Goal: Navigation & Orientation: Find specific page/section

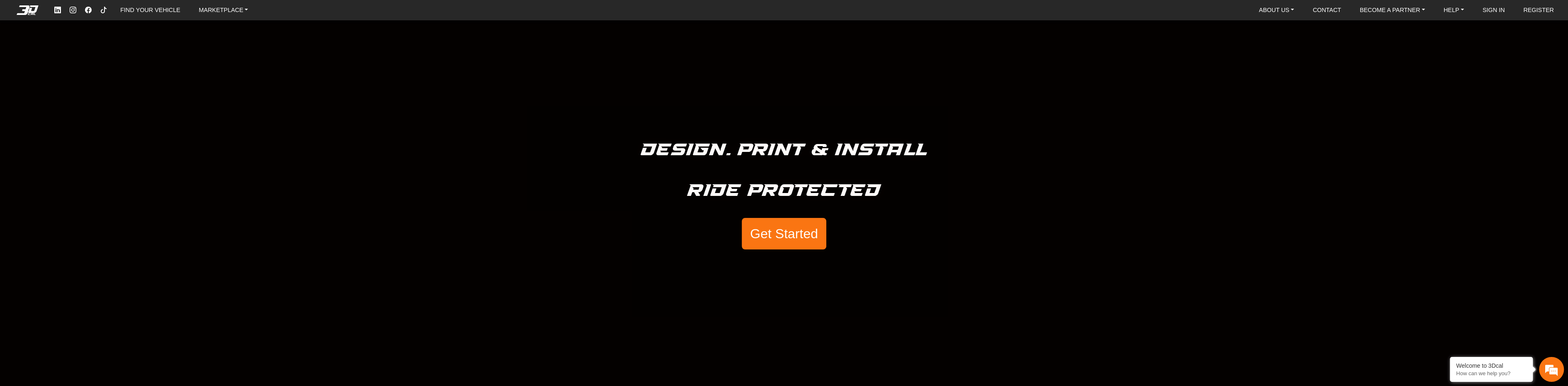
click at [794, 242] on button "Get Started" at bounding box center [784, 234] width 85 height 32
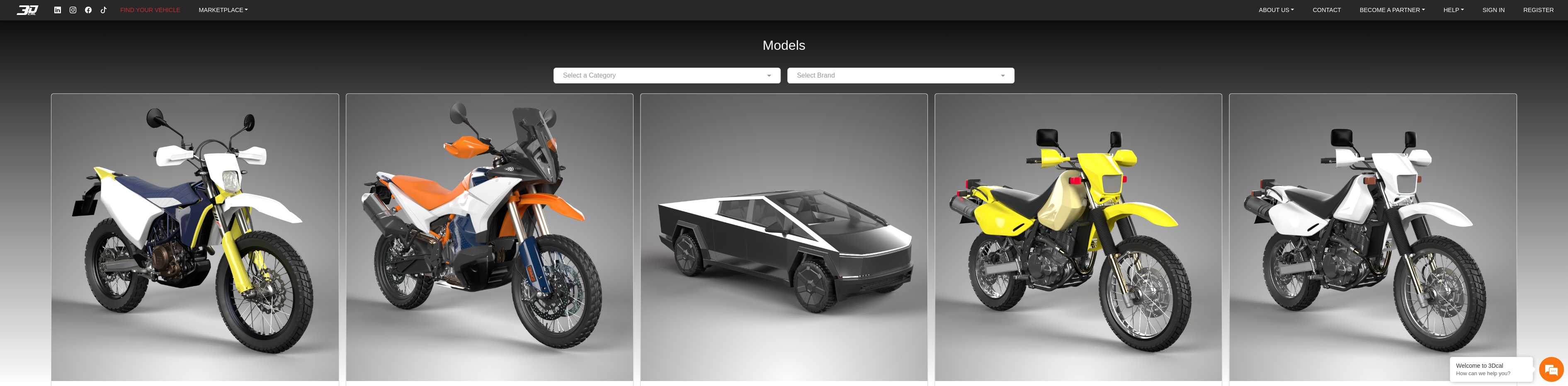
click at [712, 75] on input "text" at bounding box center [659, 76] width 201 height 10
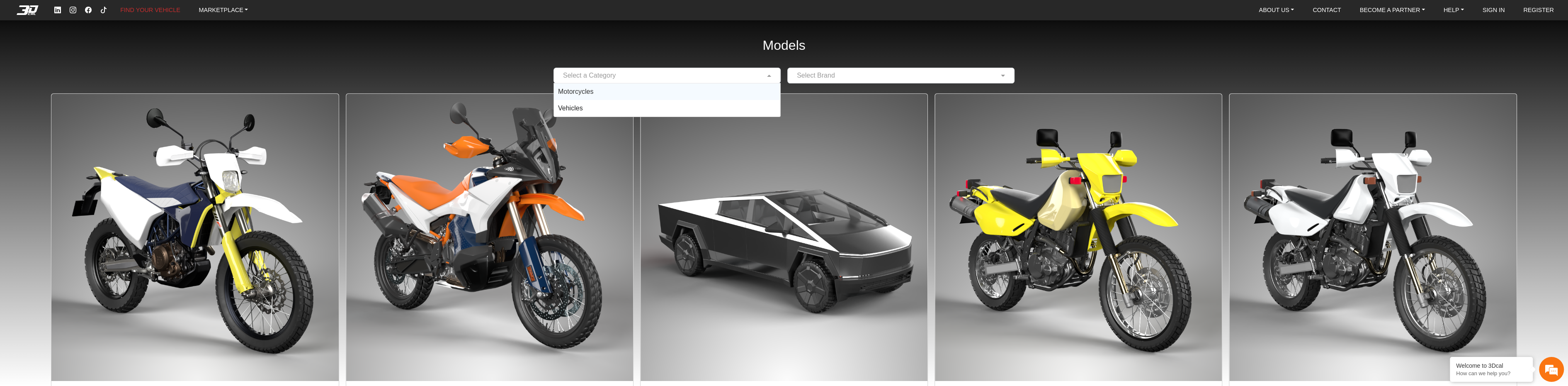
click at [614, 95] on div "Motorcycles" at bounding box center [667, 92] width 226 height 16
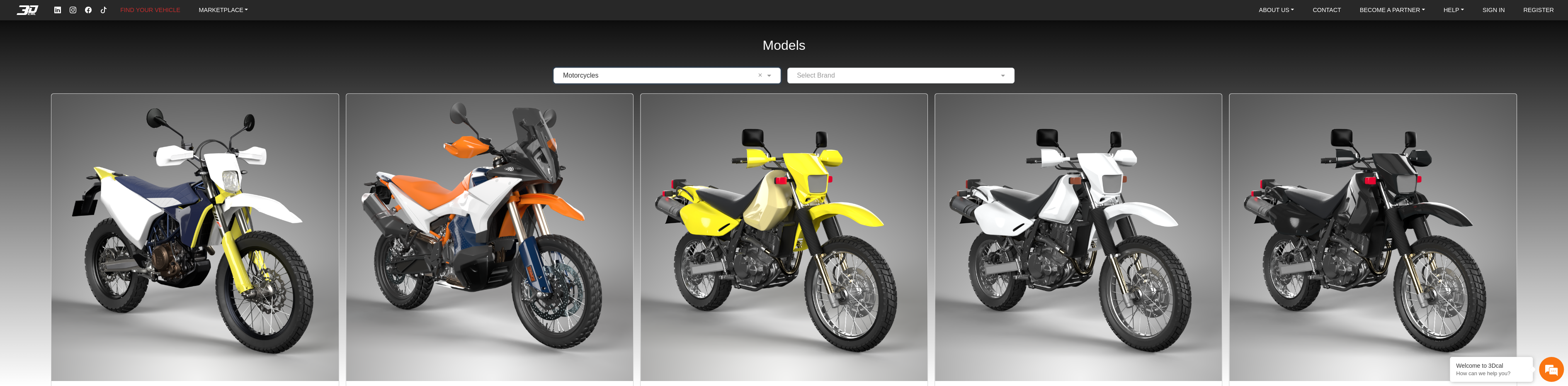
click at [829, 78] on input "text" at bounding box center [892, 76] width 201 height 10
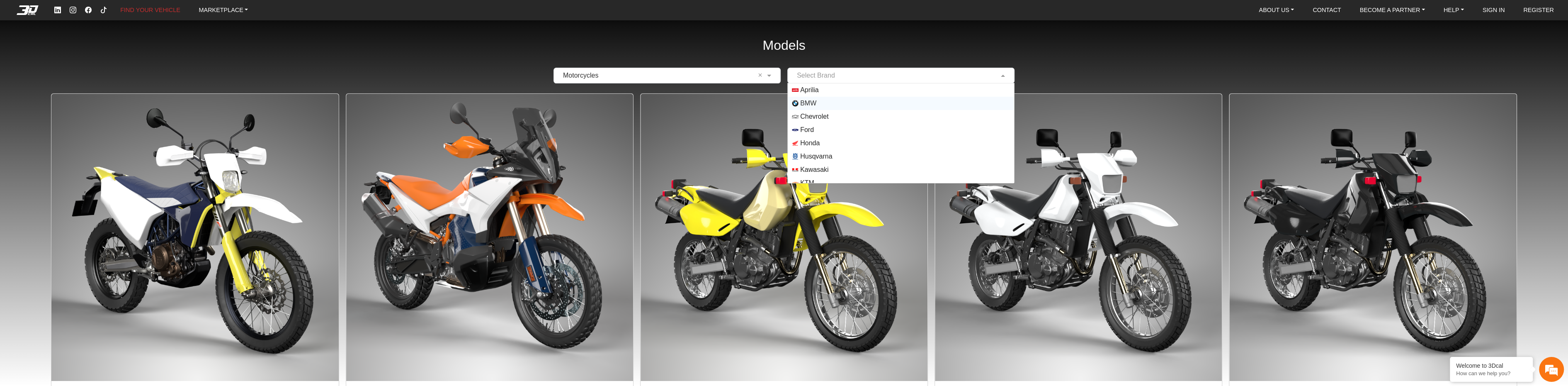
click at [817, 108] on div "BMW" at bounding box center [901, 103] width 226 height 13
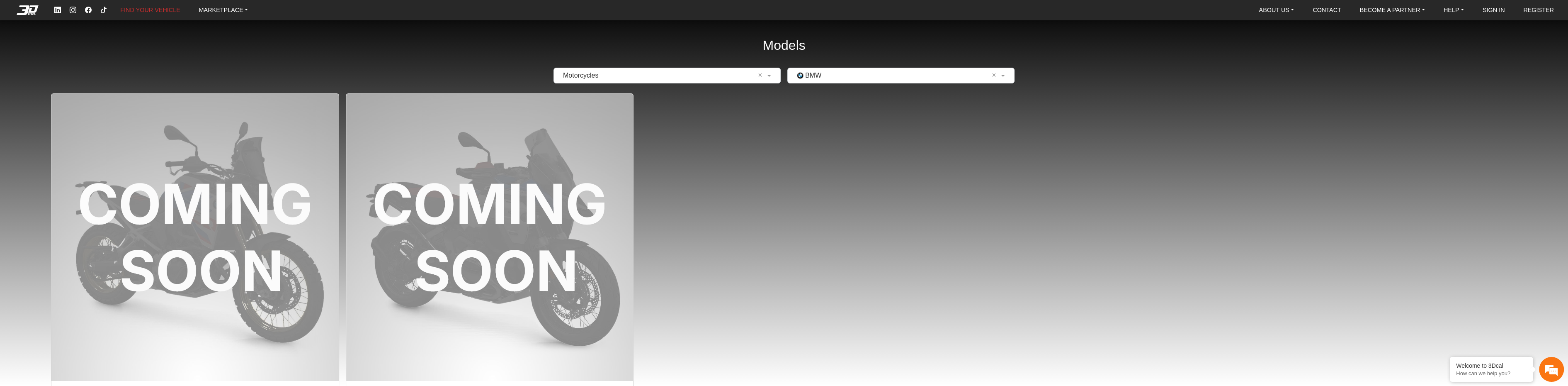
click at [824, 90] on div "Models × Motorcycles × × BMW × Protective Graphic Kit BMW F 900GS (COMING SOON)…" at bounding box center [784, 226] width 1568 height 452
click at [829, 75] on input "text" at bounding box center [892, 76] width 201 height 10
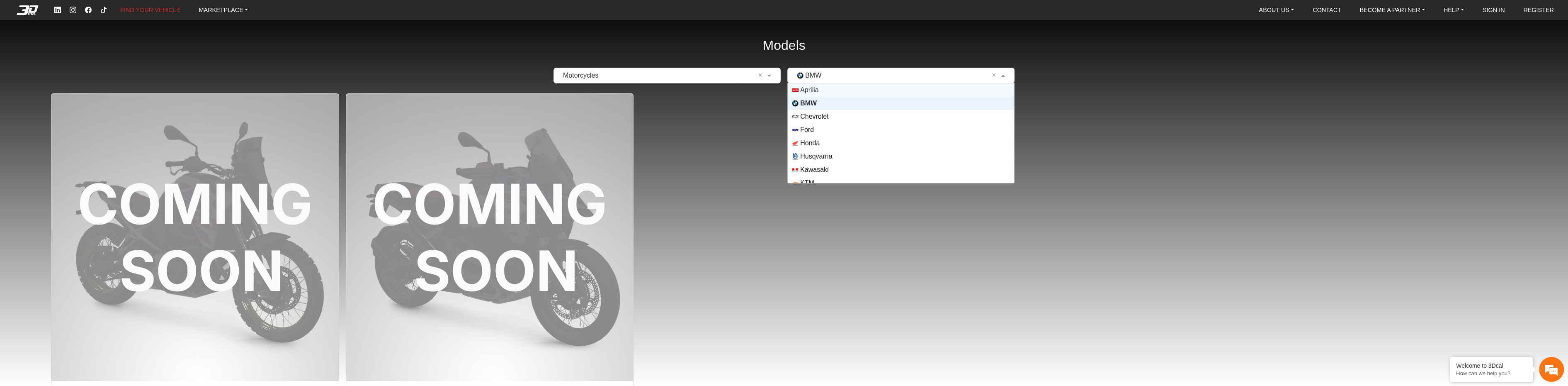
click at [825, 88] on span "Aprilia" at bounding box center [901, 90] width 218 height 7
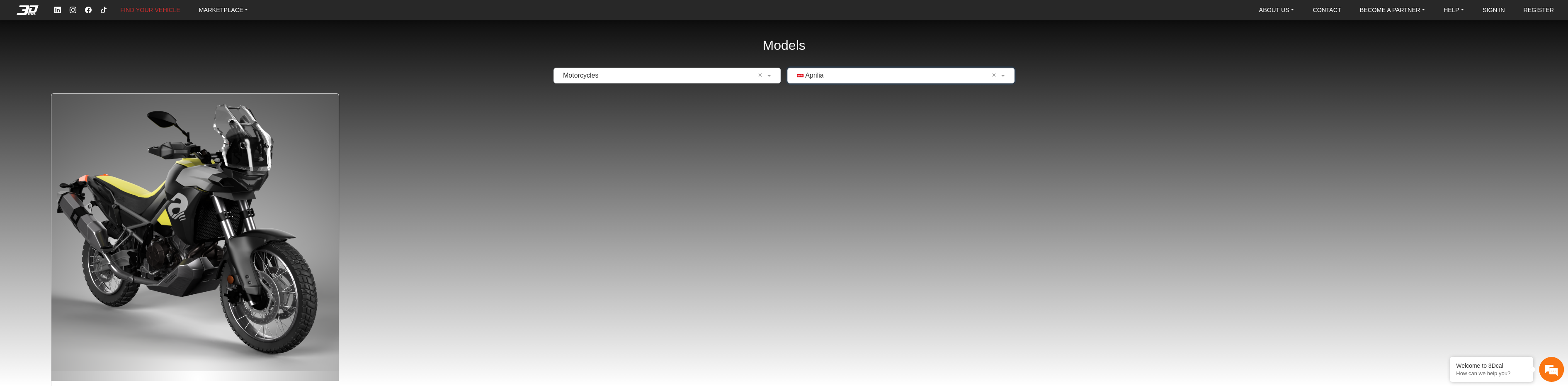
click at [831, 80] on input "text" at bounding box center [892, 76] width 201 height 10
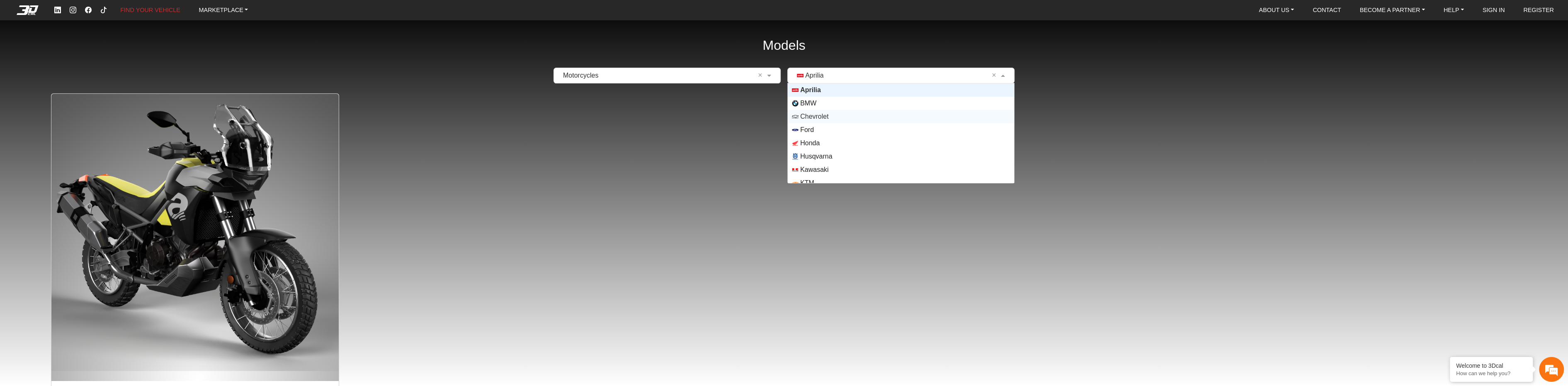
click at [822, 120] on span "Chevrolet" at bounding box center [814, 117] width 28 height 10
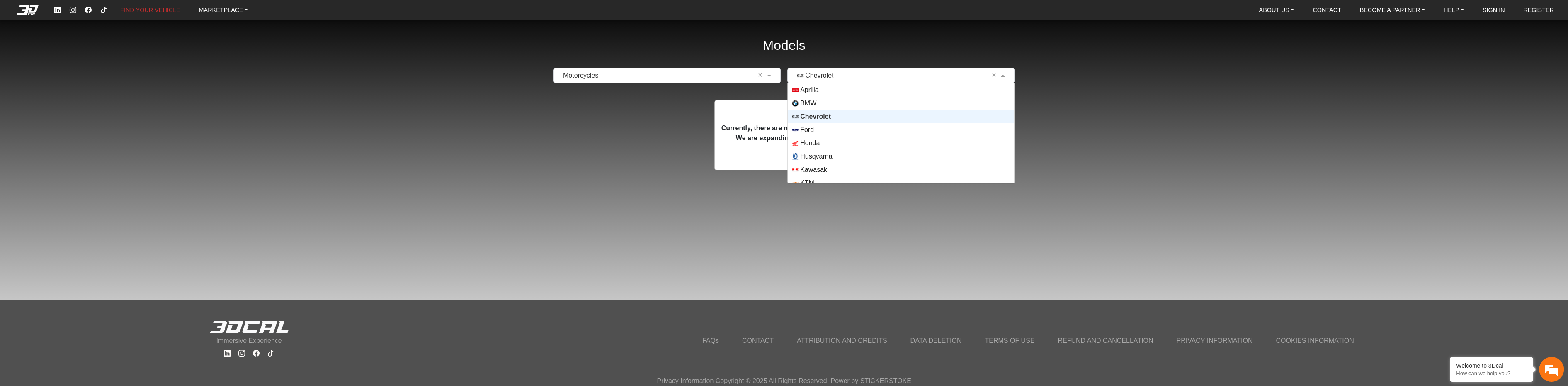
click at [832, 79] on input "text" at bounding box center [892, 76] width 201 height 10
click at [819, 130] on span "Ford" at bounding box center [901, 130] width 218 height 7
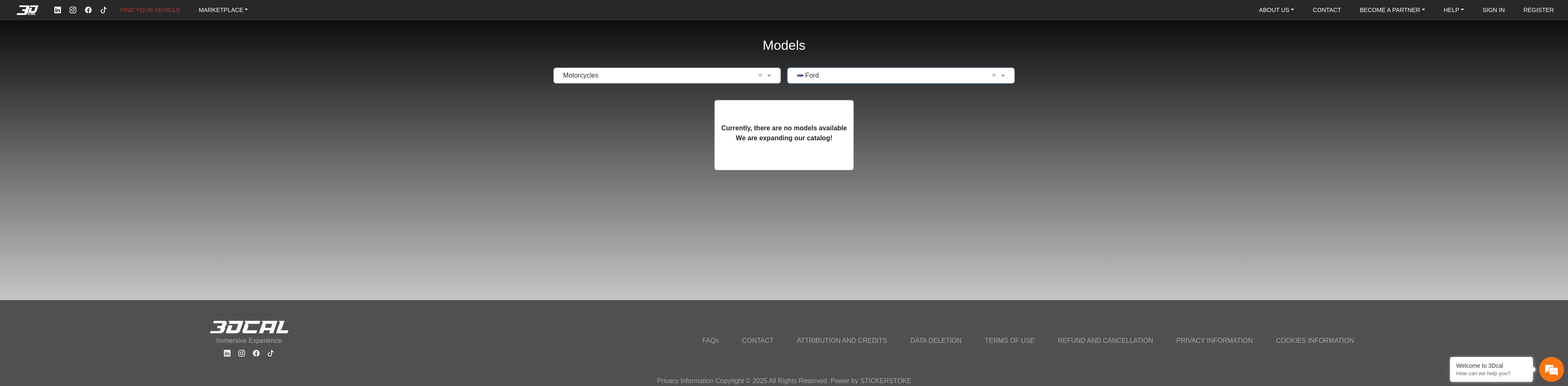
click at [831, 76] on input "text" at bounding box center [892, 76] width 201 height 10
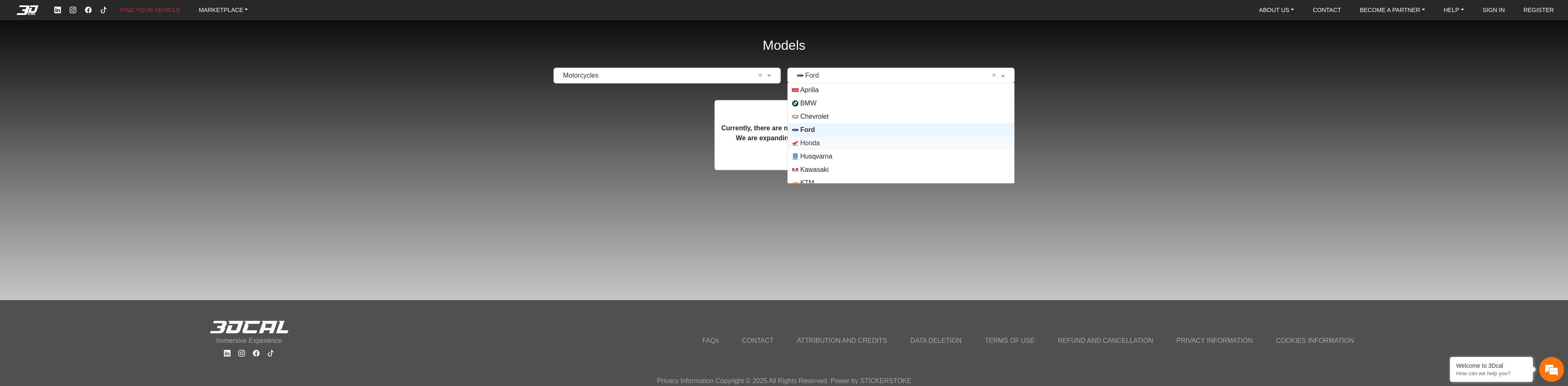
click at [818, 144] on span "Honda" at bounding box center [901, 143] width 218 height 7
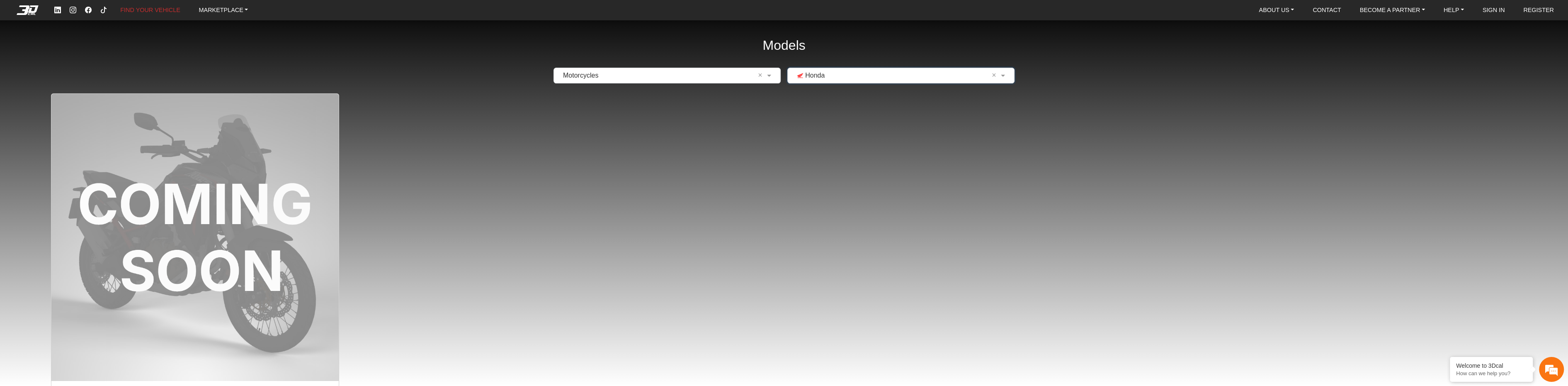
scroll to position [152, 0]
